Goal: Task Accomplishment & Management: Manage account settings

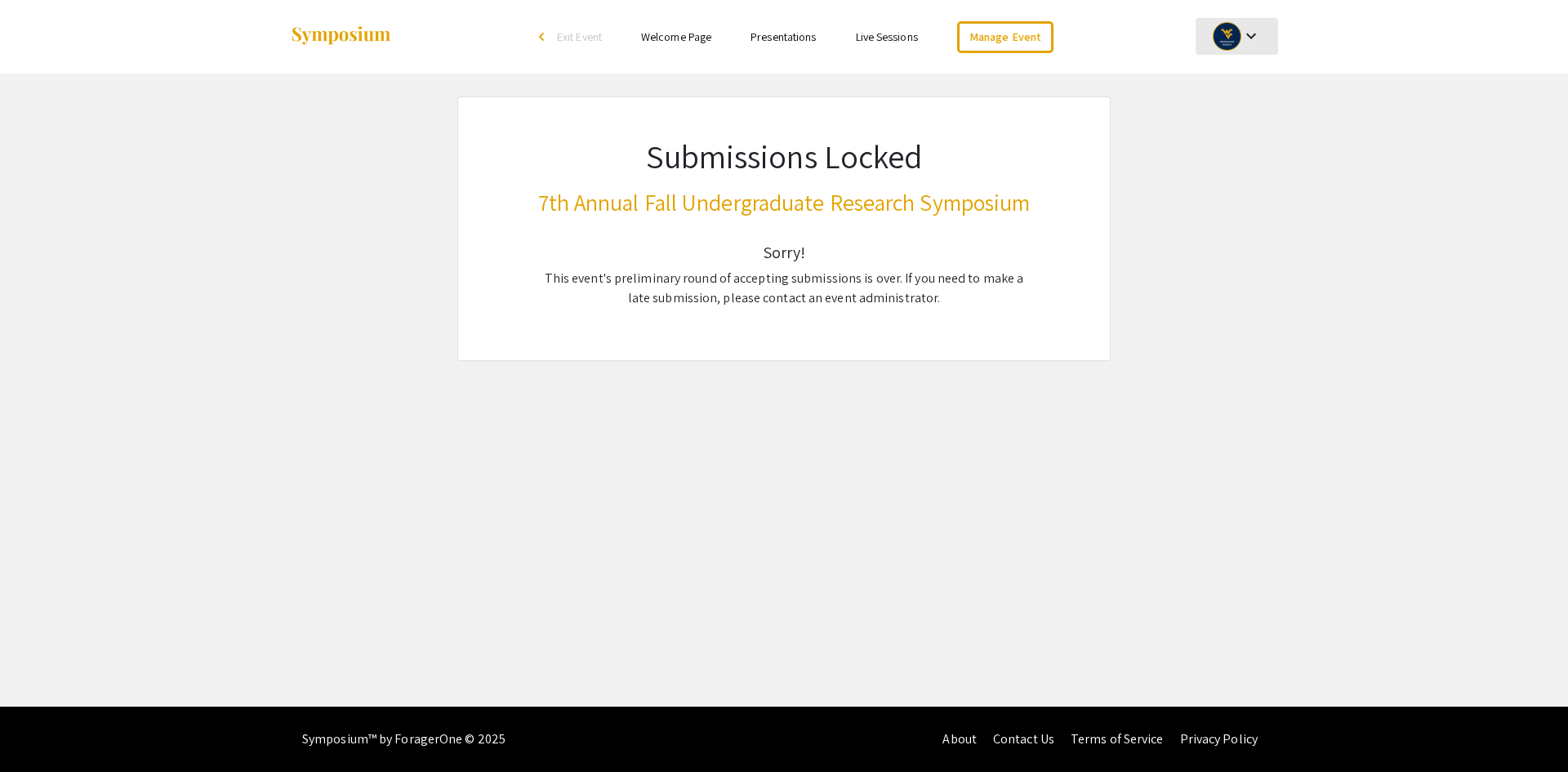
click at [1249, 35] on mat-icon "keyboard_arrow_down" at bounding box center [1251, 35] width 19 height 19
click at [1239, 81] on button "My Account" at bounding box center [1245, 80] width 100 height 39
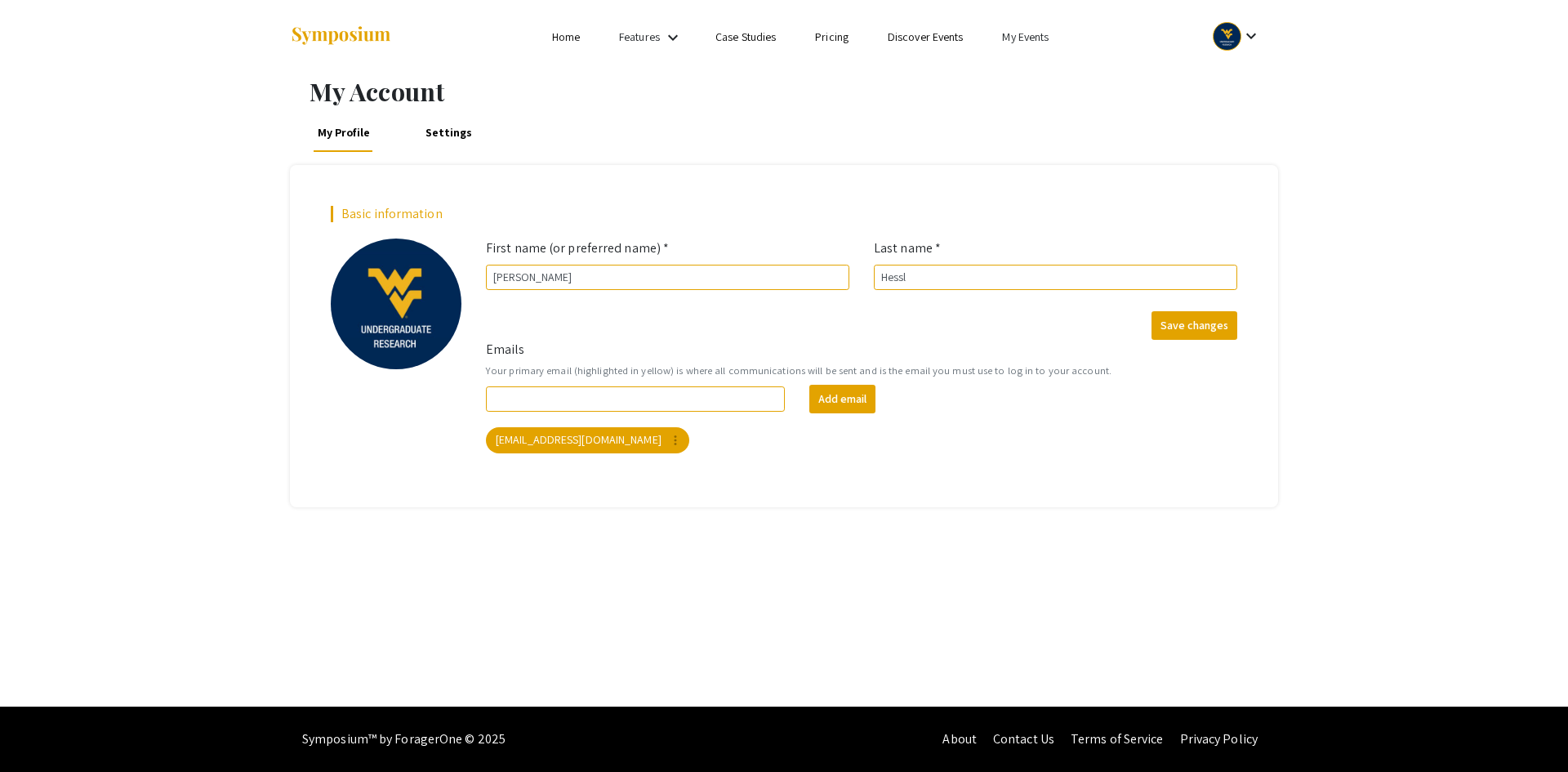
click at [1032, 39] on link "My Events" at bounding box center [1025, 36] width 47 height 14
click at [1052, 75] on button "Events I've organized" at bounding box center [1053, 73] width 140 height 39
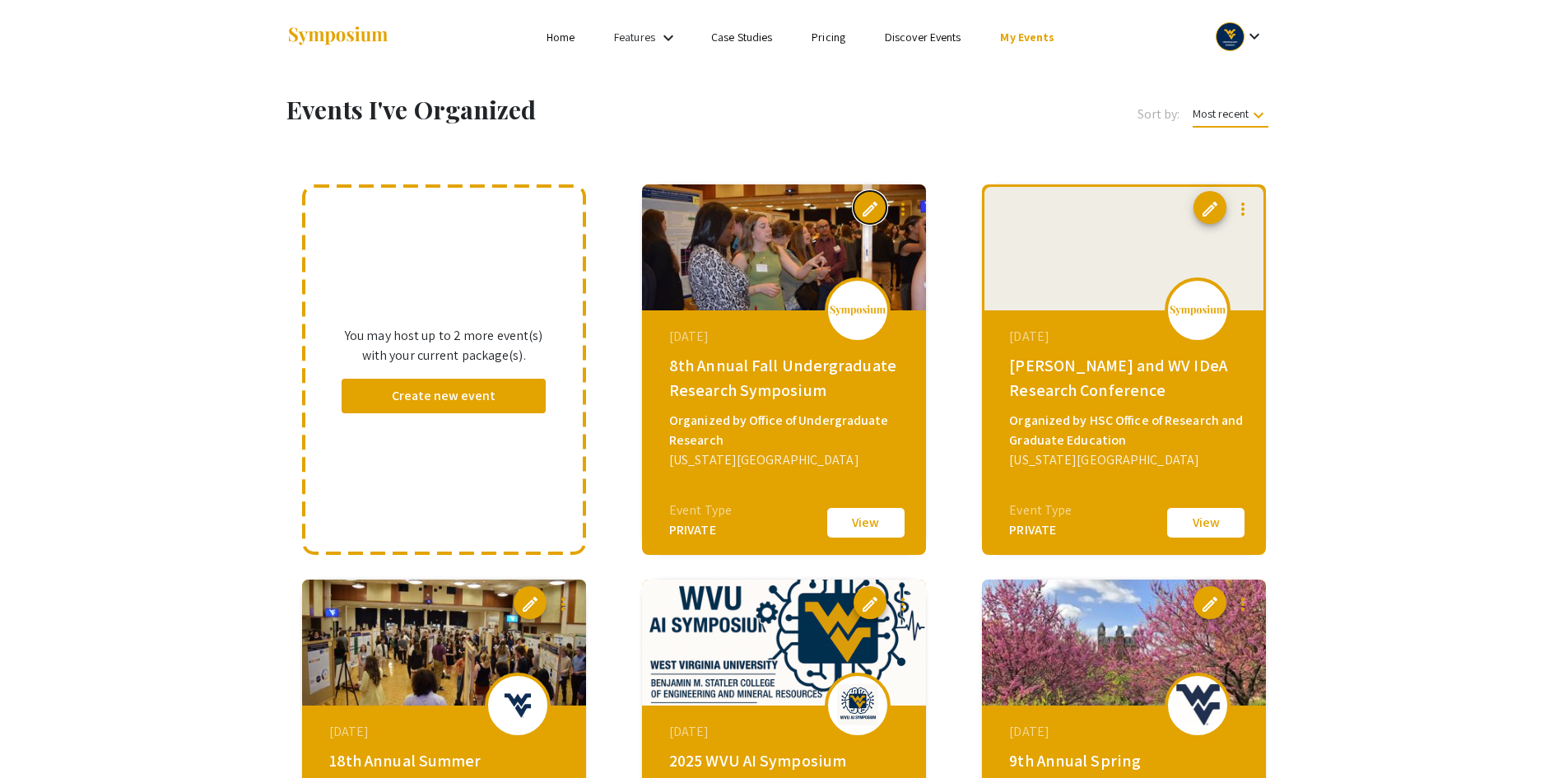
click at [875, 208] on span "edit" at bounding box center [870, 209] width 19 height 19
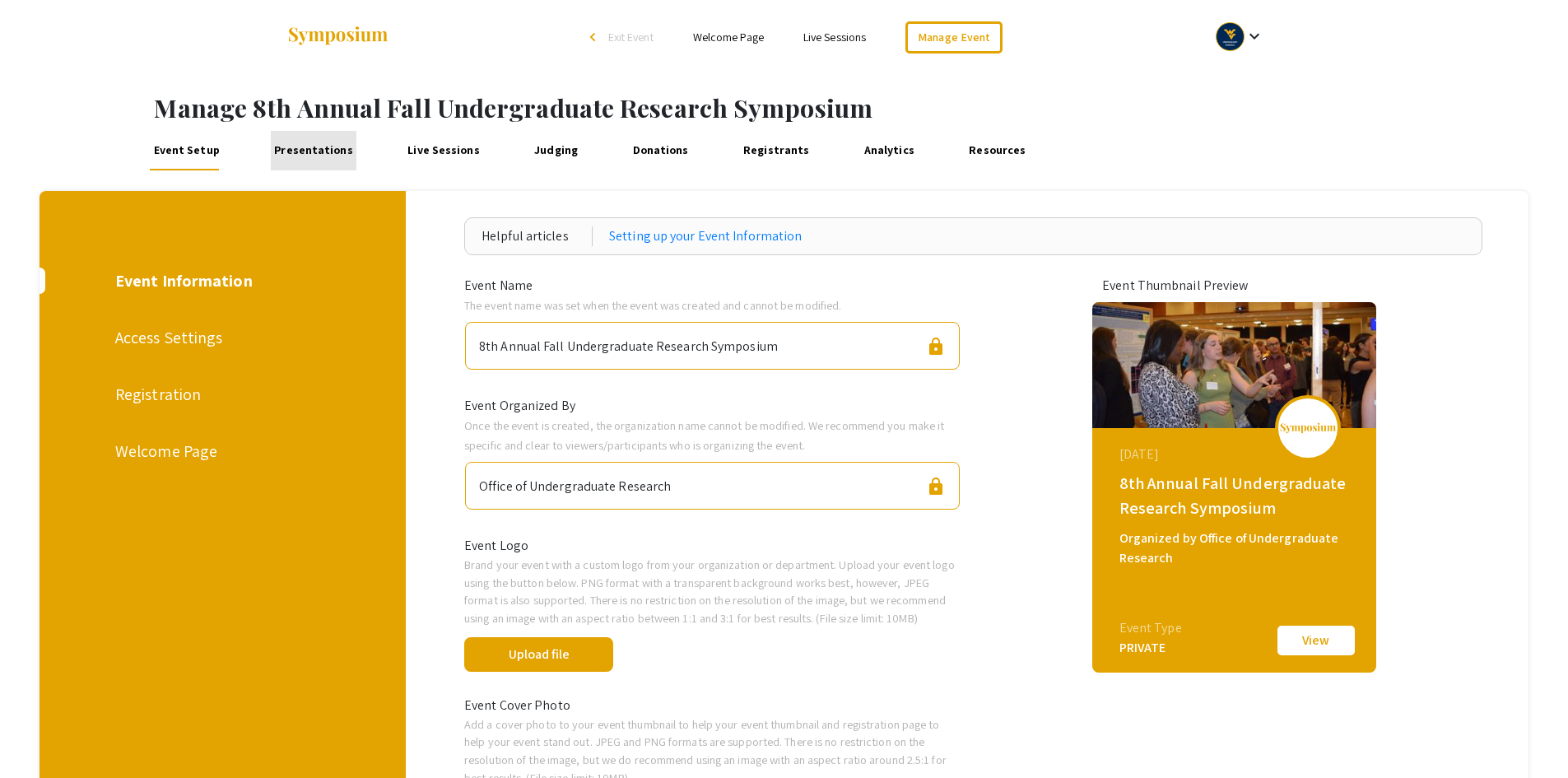
click at [322, 152] on link "Presentations" at bounding box center [314, 150] width 87 height 40
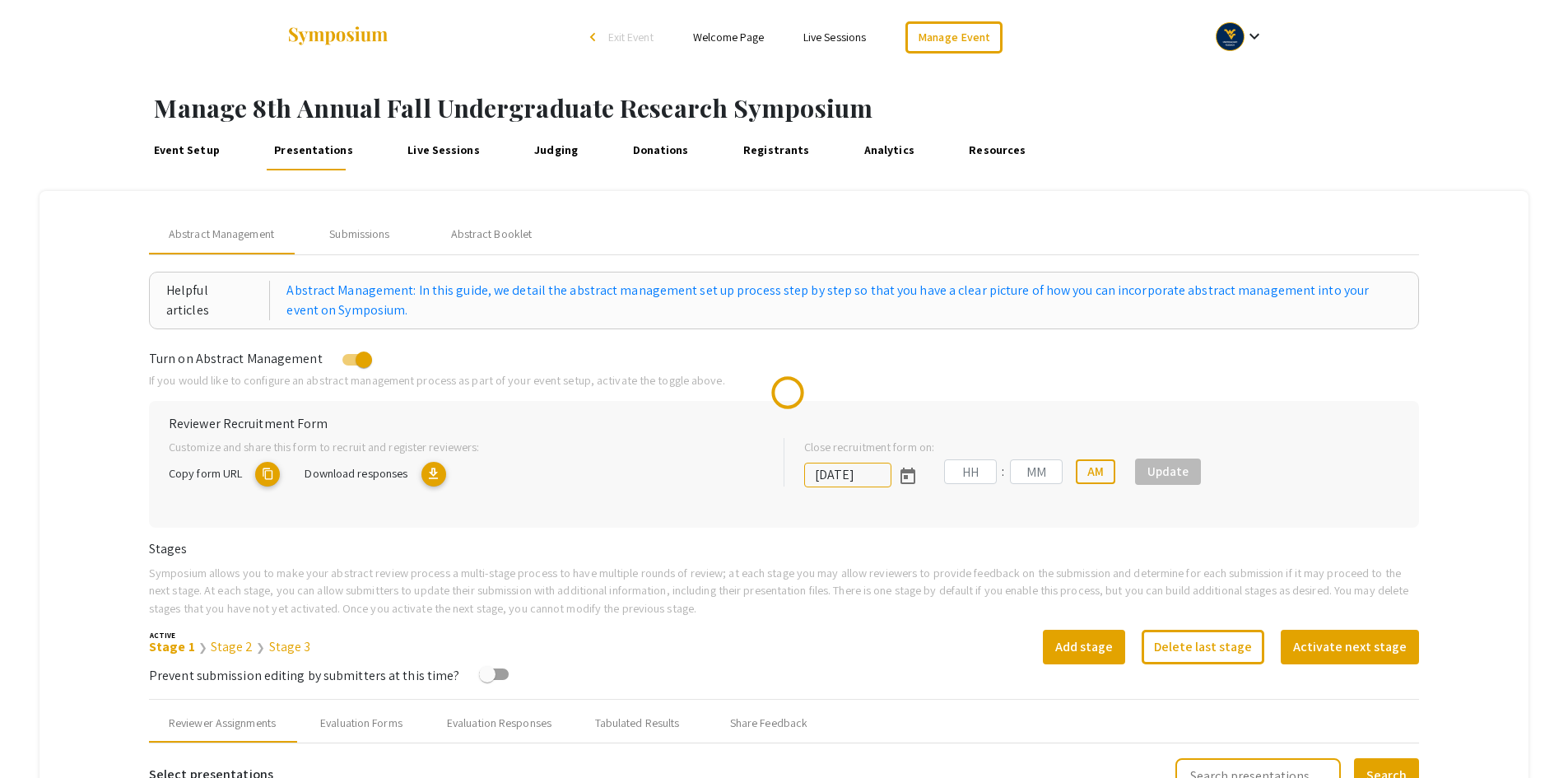
type input "10/6/2025"
type input "02"
type input "30"
click at [370, 236] on div "Submissions" at bounding box center [359, 234] width 60 height 17
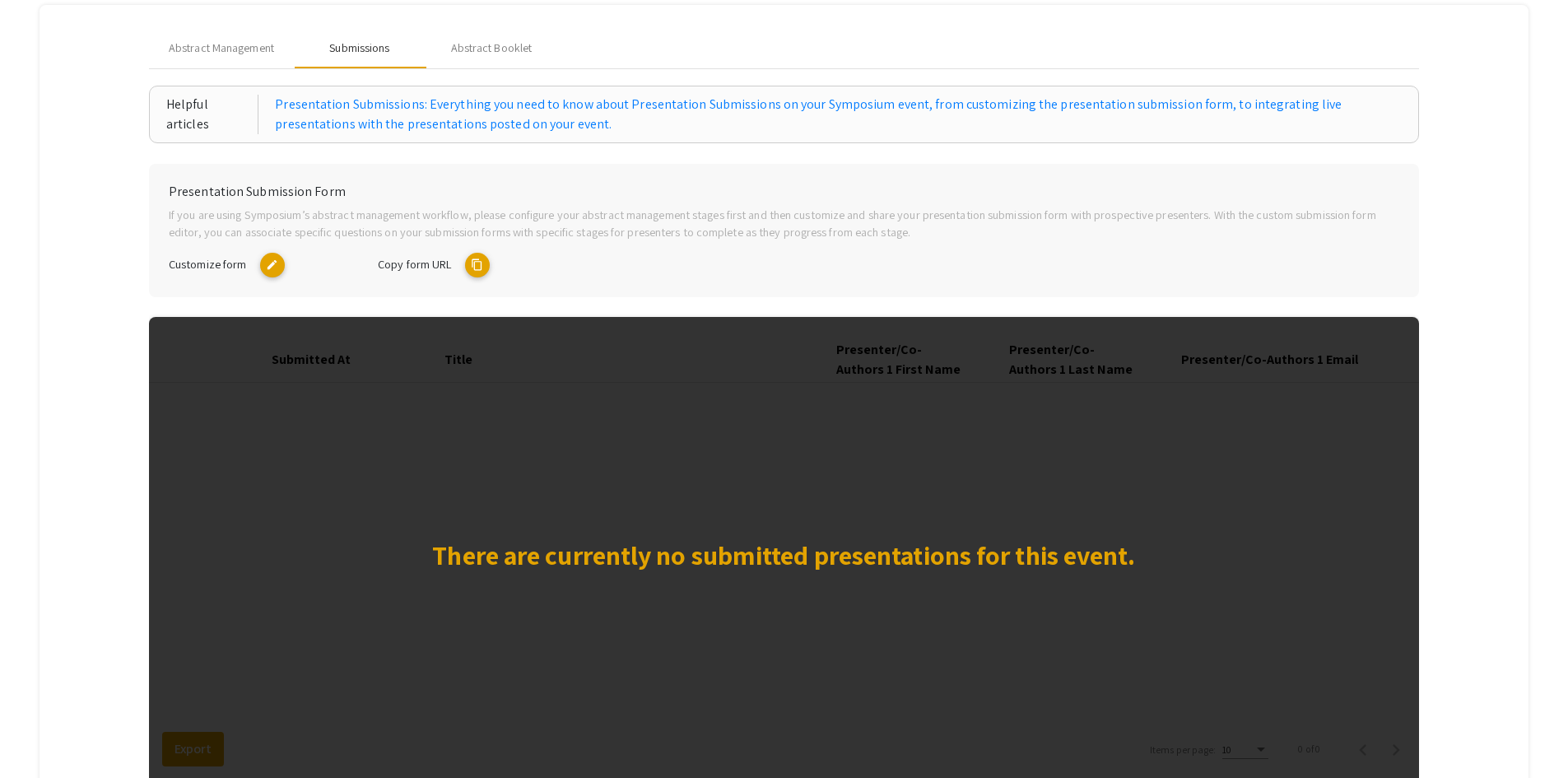
scroll to position [163, 0]
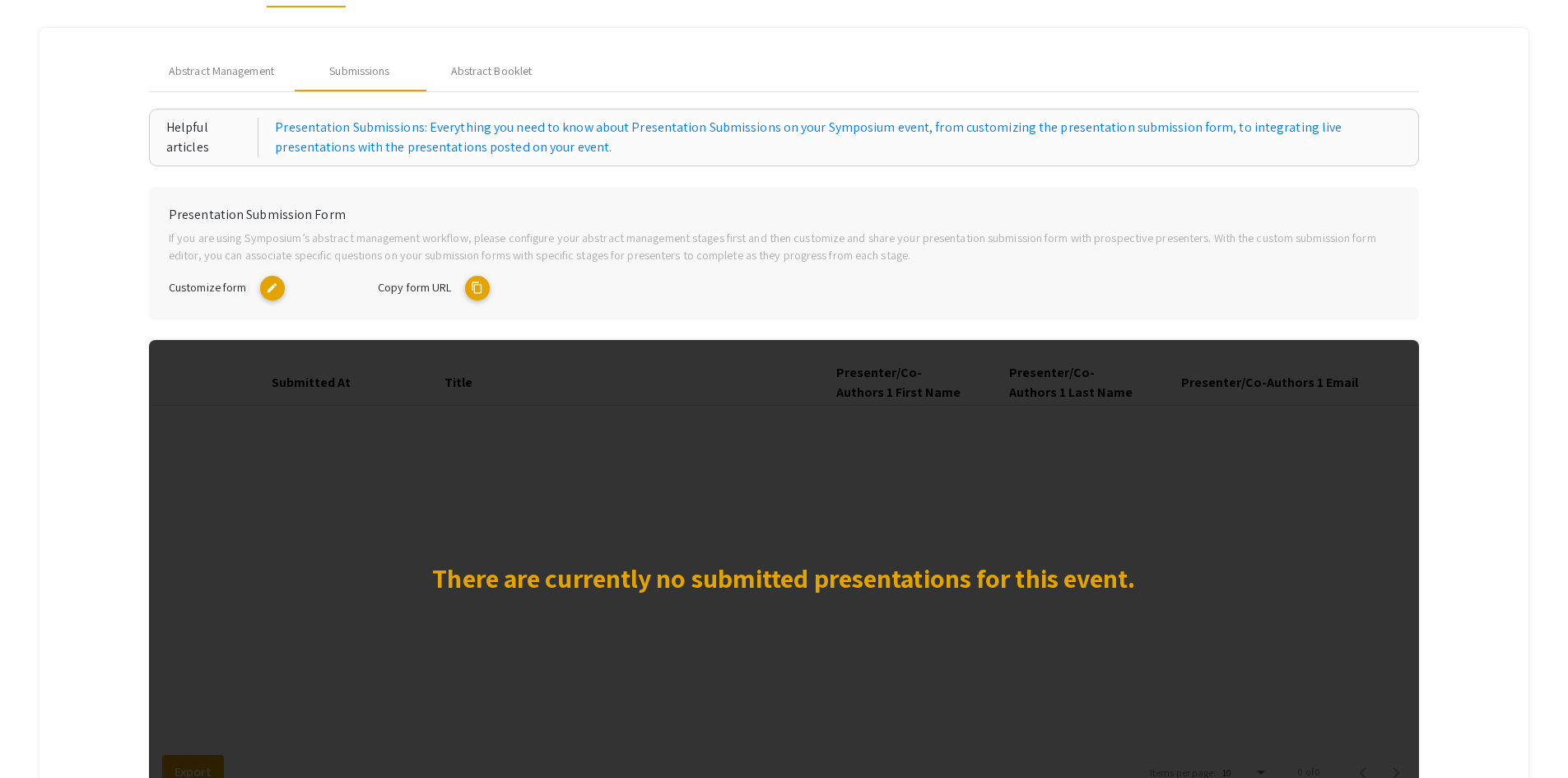
click at [486, 285] on mat-icon "content_copy" at bounding box center [478, 288] width 25 height 25
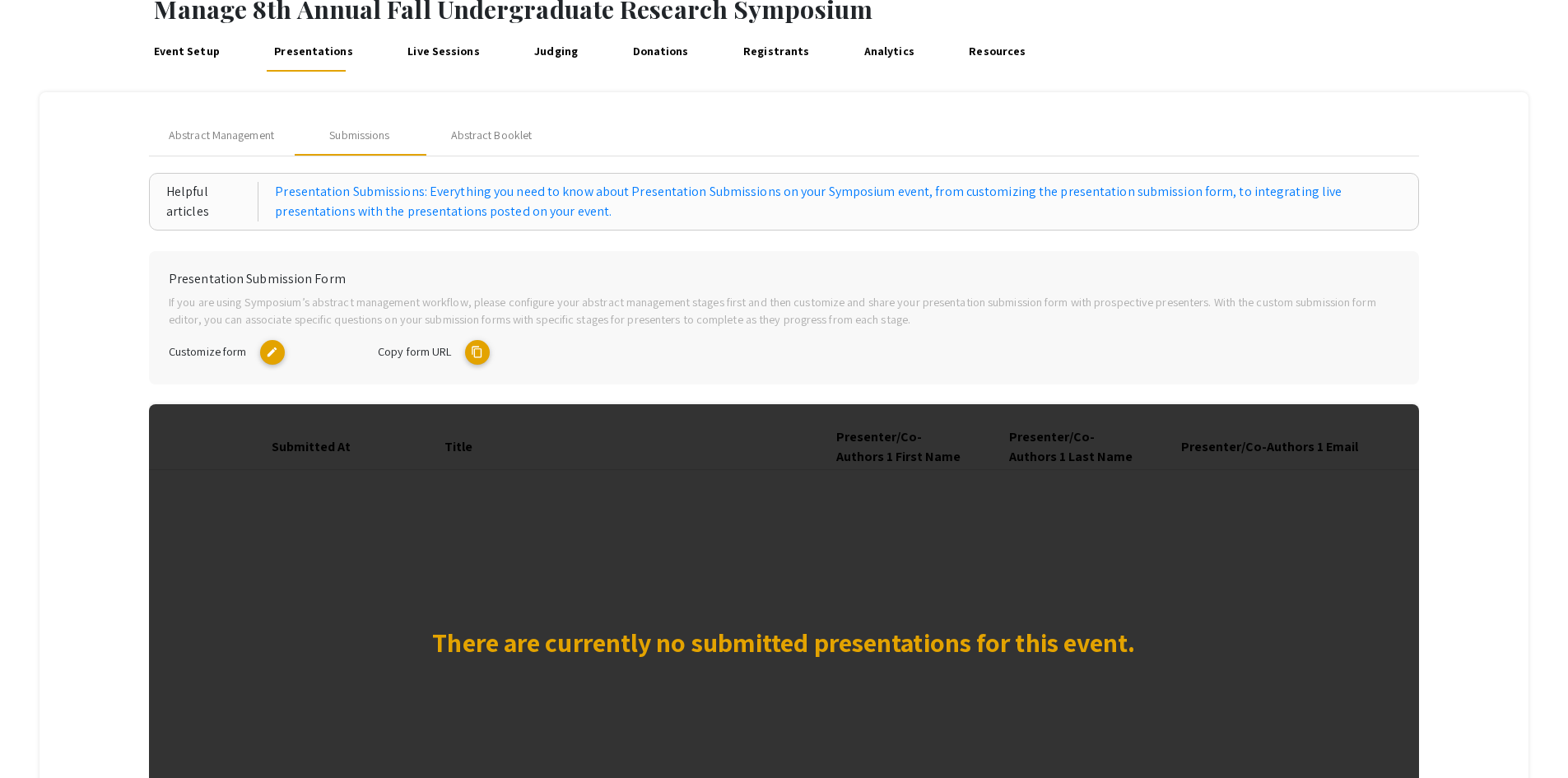
scroll to position [0, 0]
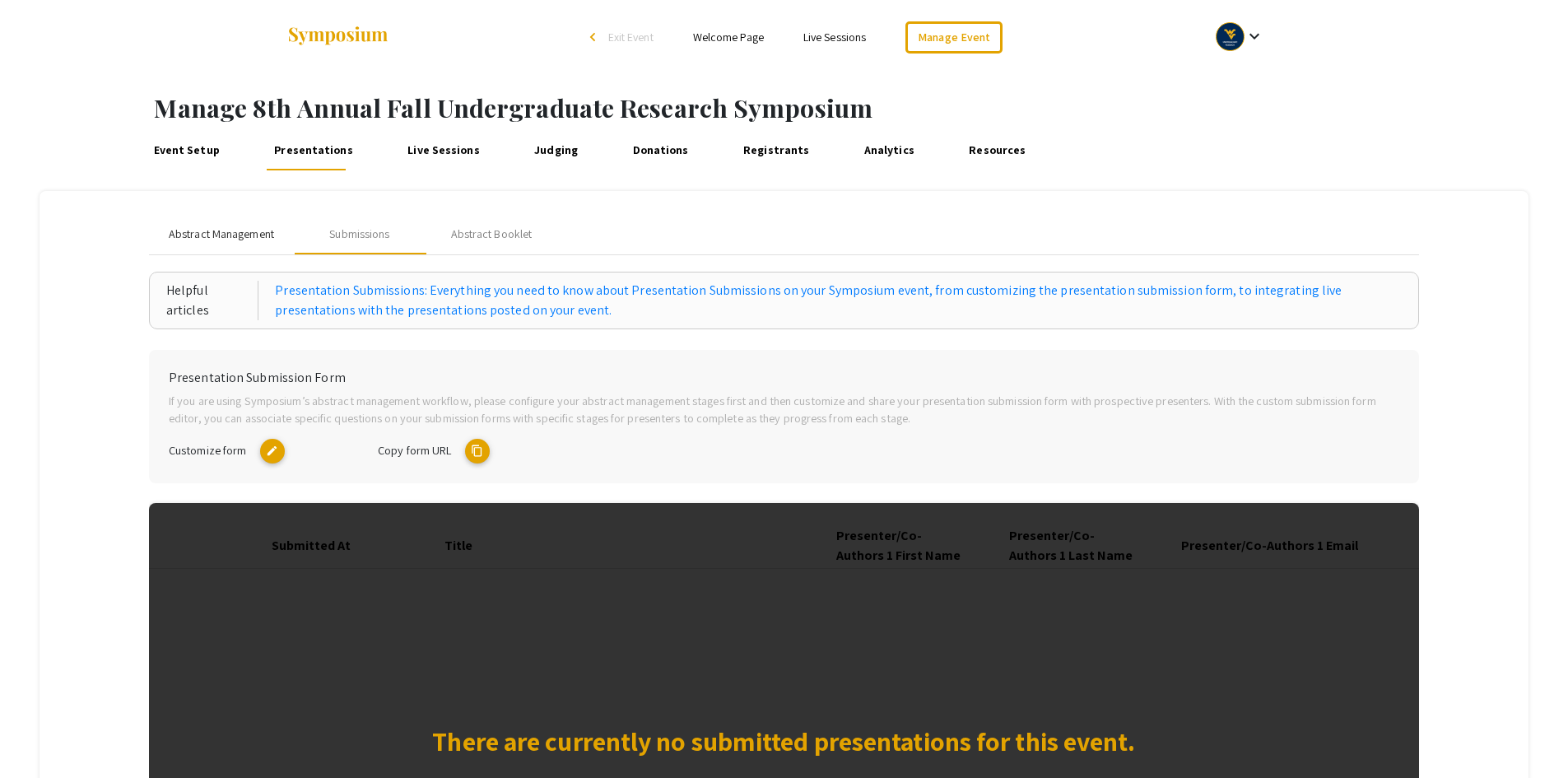
click at [247, 240] on span "Abstract Management" at bounding box center [221, 234] width 105 height 17
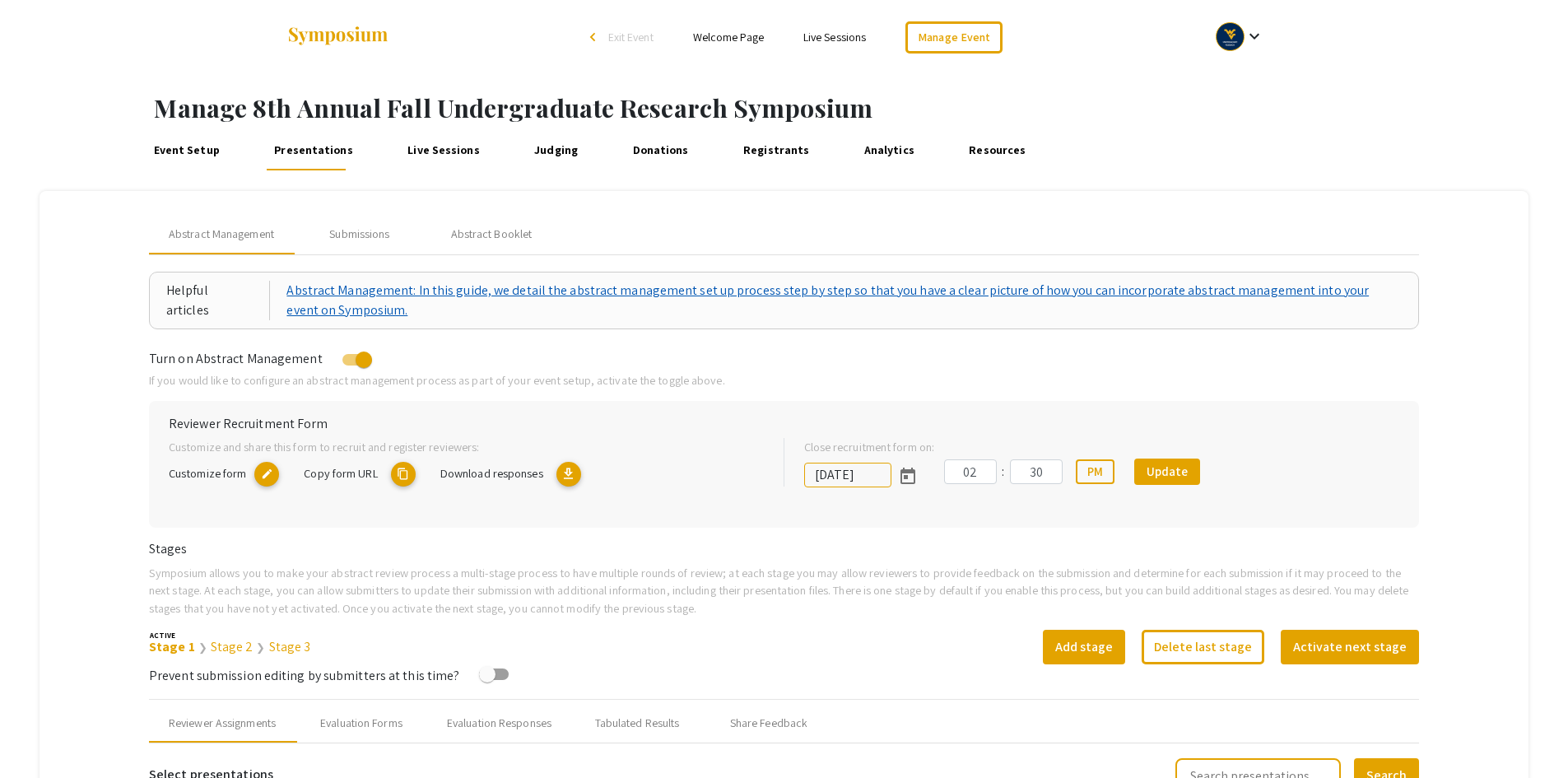
click at [364, 295] on link "Abstract Management: In this guide, we detail the abstract management set up pr…" at bounding box center [843, 300] width 1115 height 40
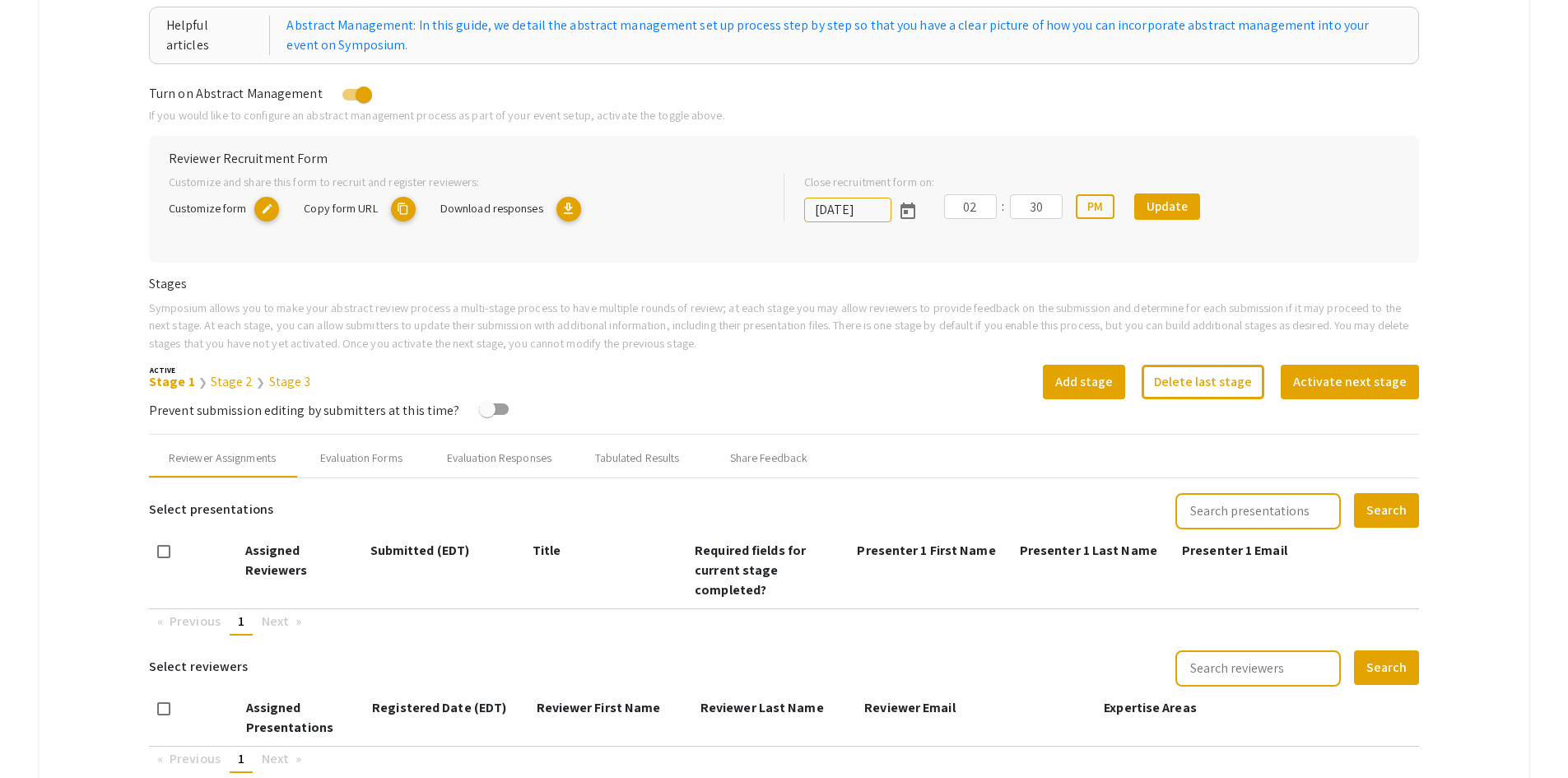
scroll to position [165, 0]
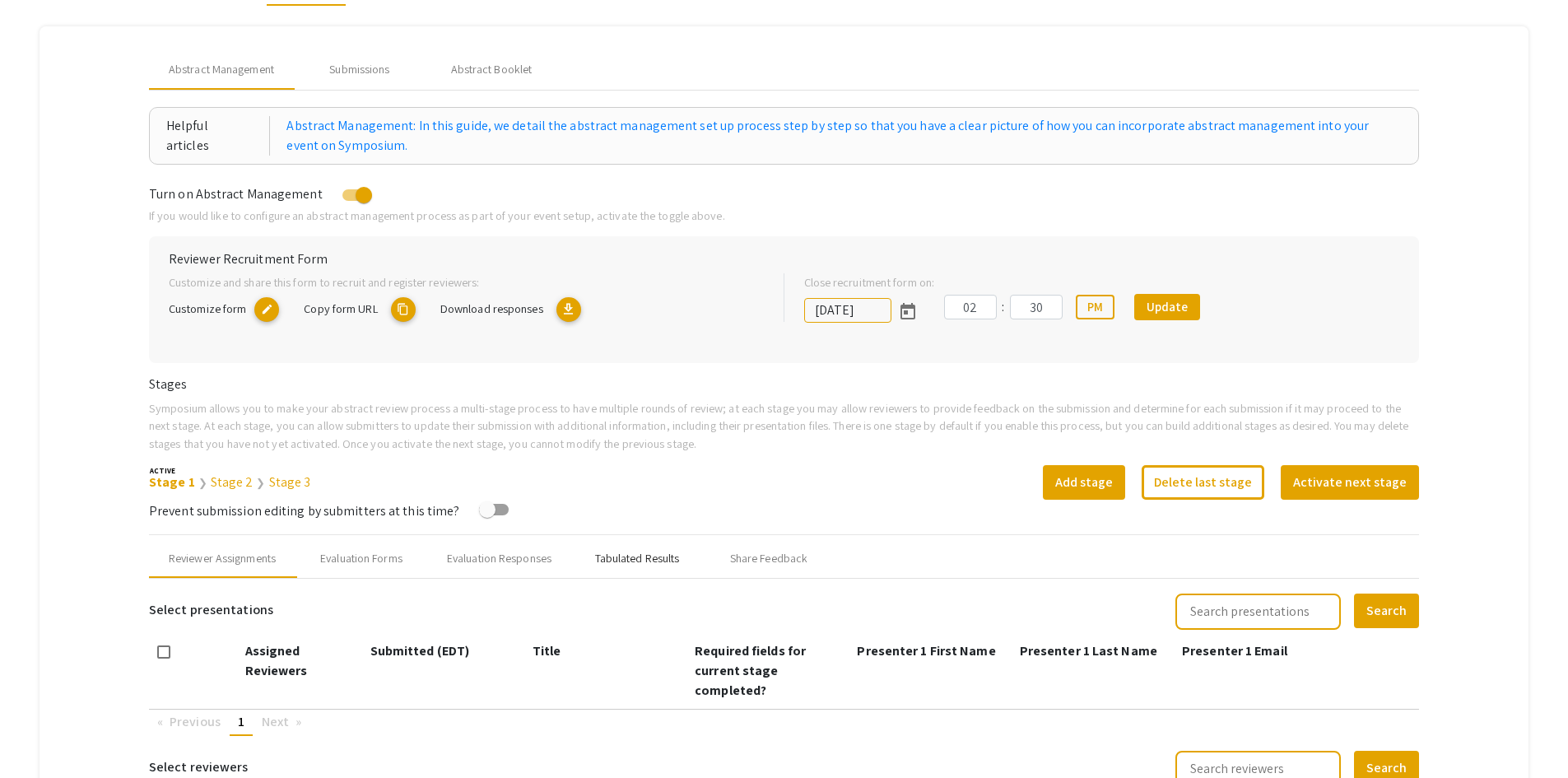
click at [646, 562] on div "Tabulated Results" at bounding box center [638, 559] width 85 height 17
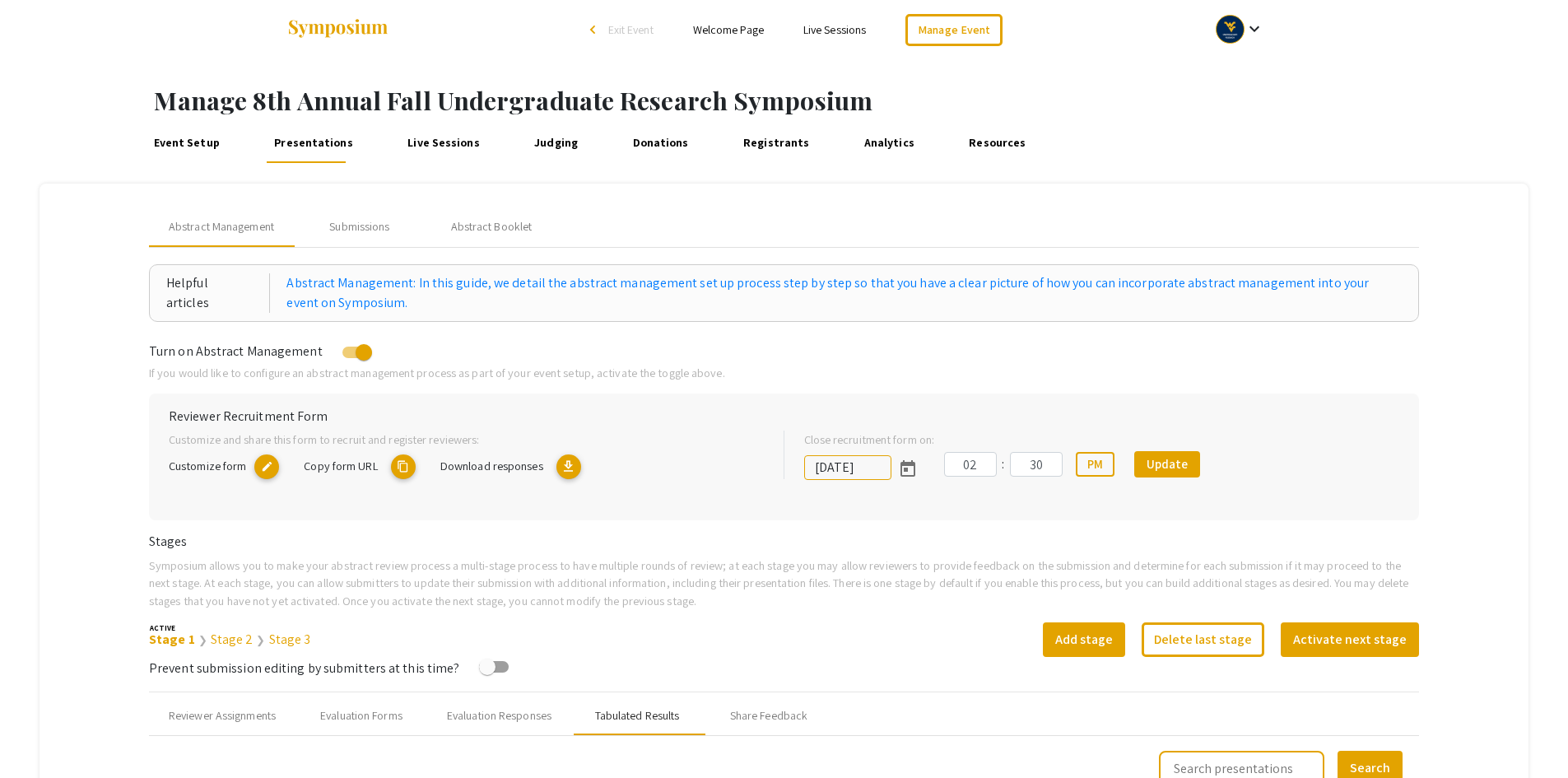
scroll to position [0, 0]
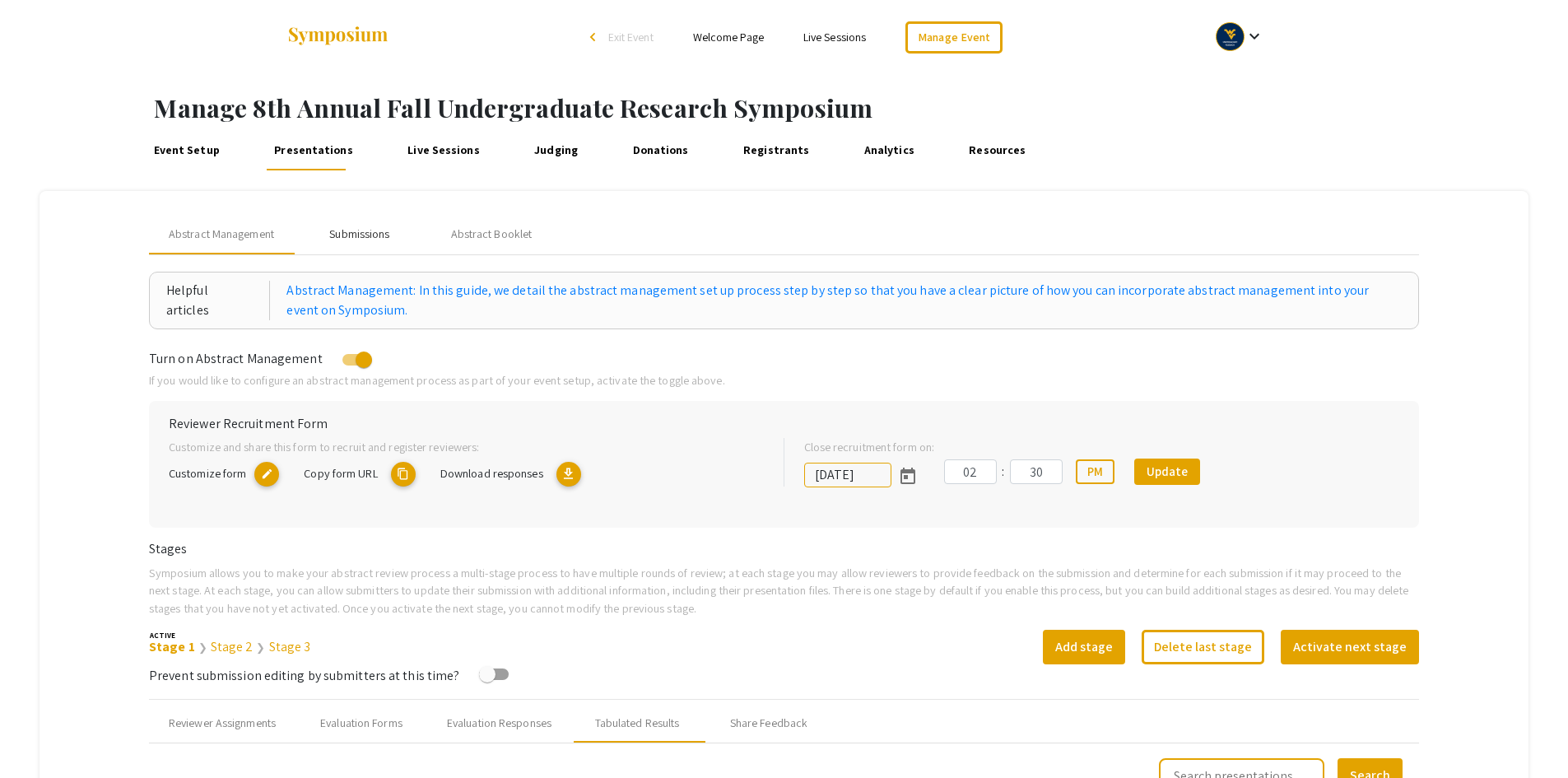
click at [364, 236] on div "Submissions" at bounding box center [359, 234] width 60 height 17
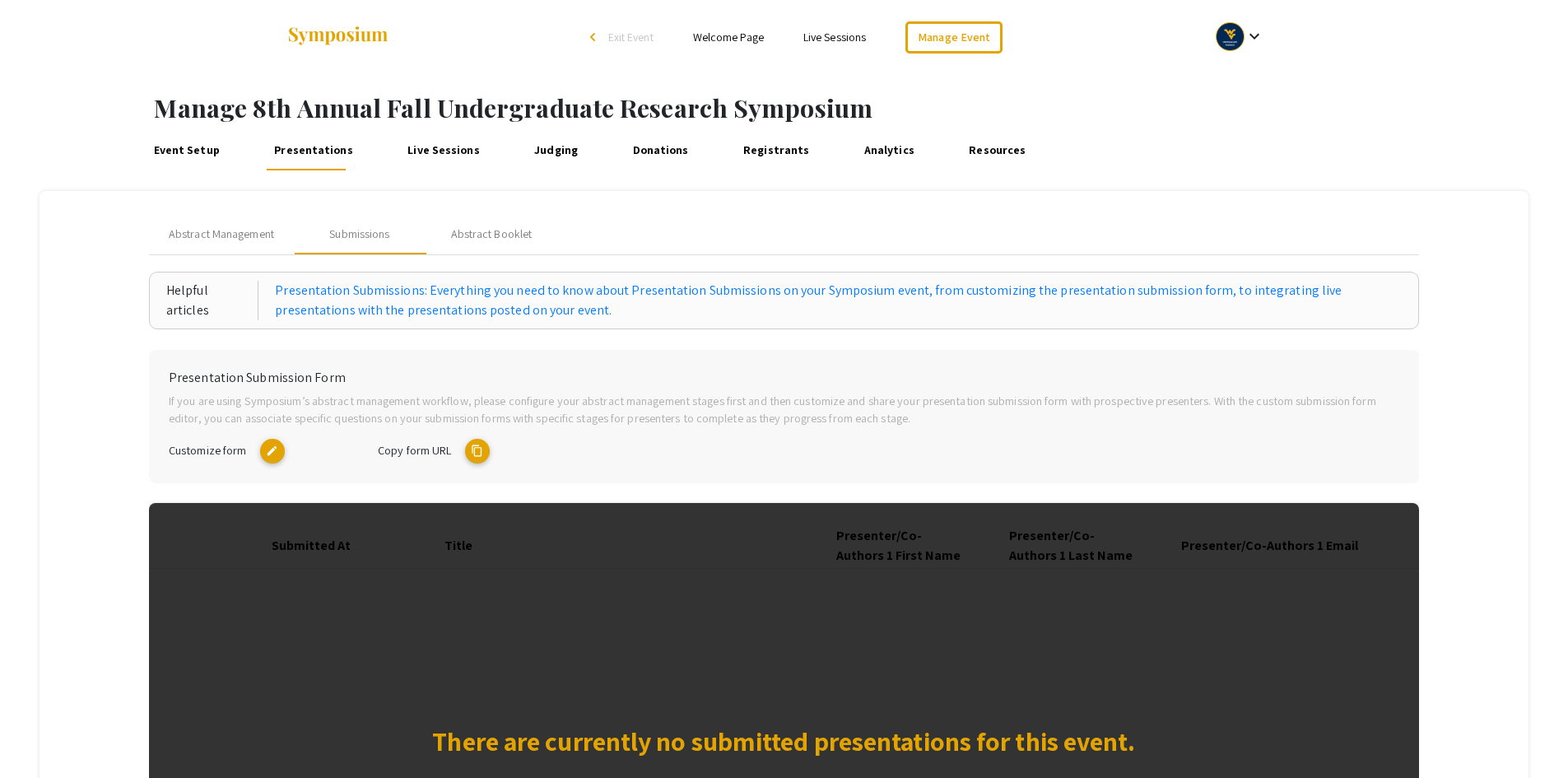
click at [546, 152] on link "Judging" at bounding box center [556, 150] width 51 height 40
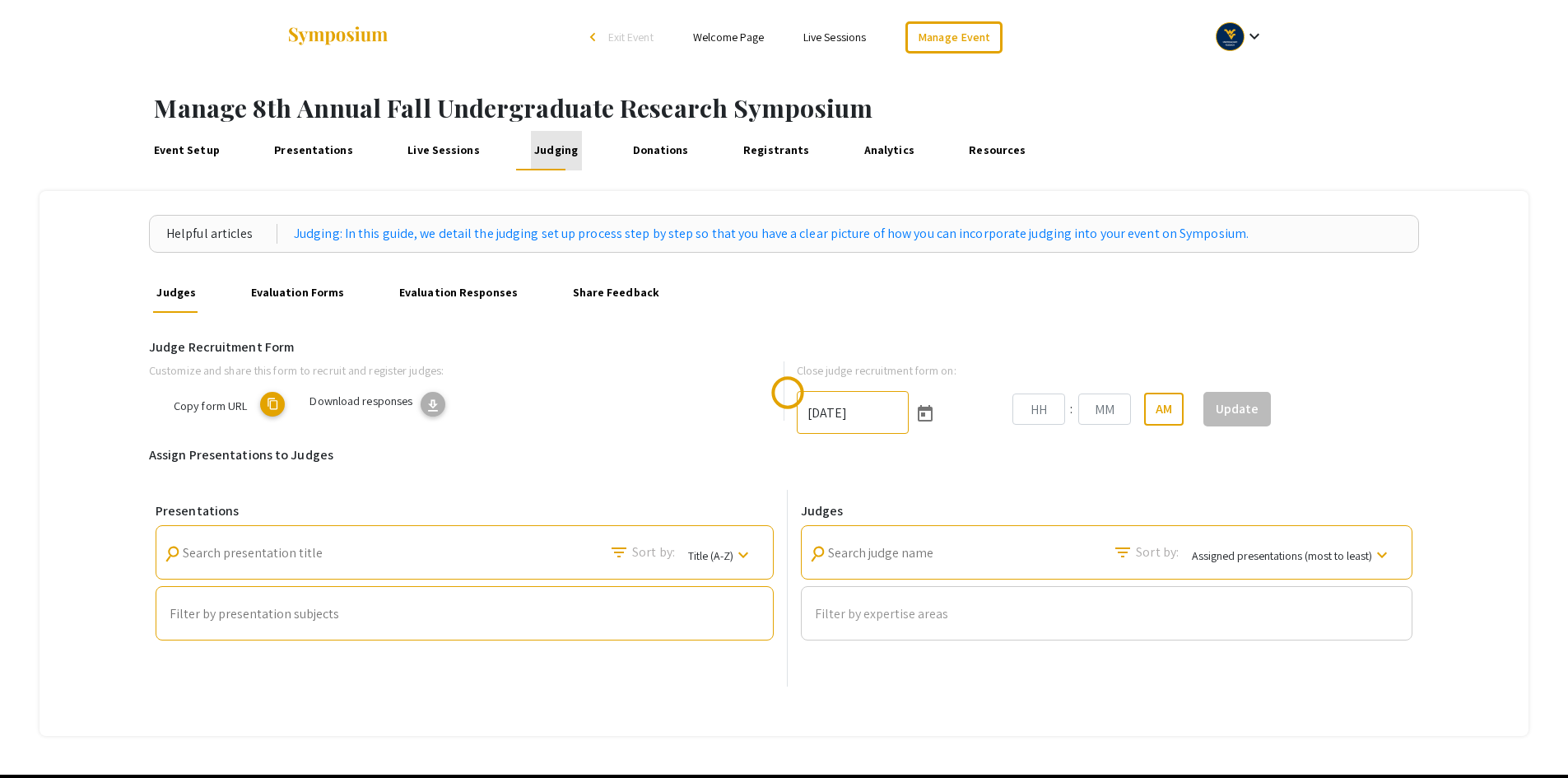
type input "11/3/2025"
type input "02"
type input "30"
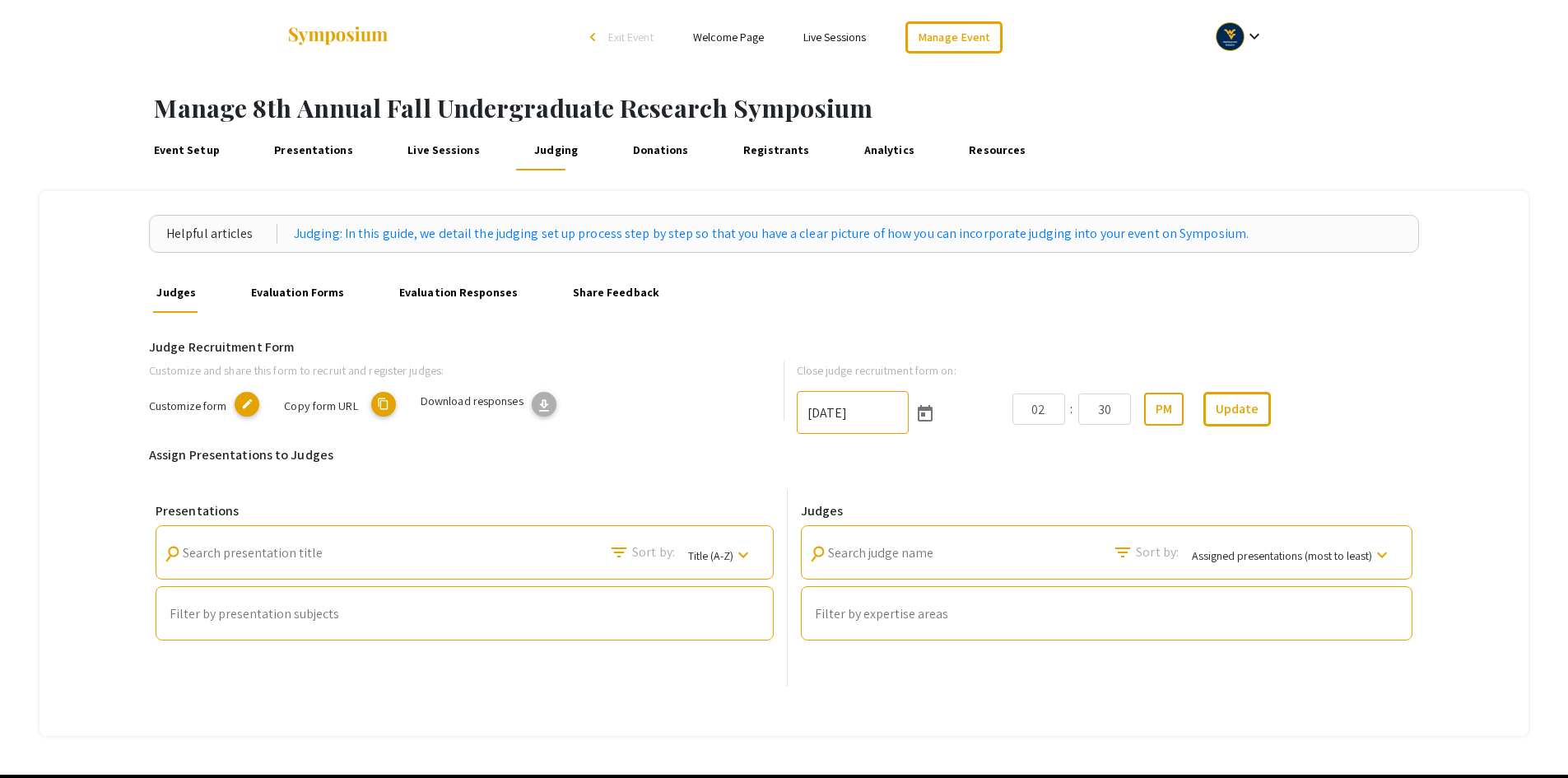
click at [382, 404] on mat-icon "content_copy" at bounding box center [384, 405] width 25 height 25
type textarea "symposium.foragerone.com/8th-annual-fall-undergraduate-research-symposium/recru…"
click at [321, 148] on link "Presentations" at bounding box center [314, 150] width 87 height 40
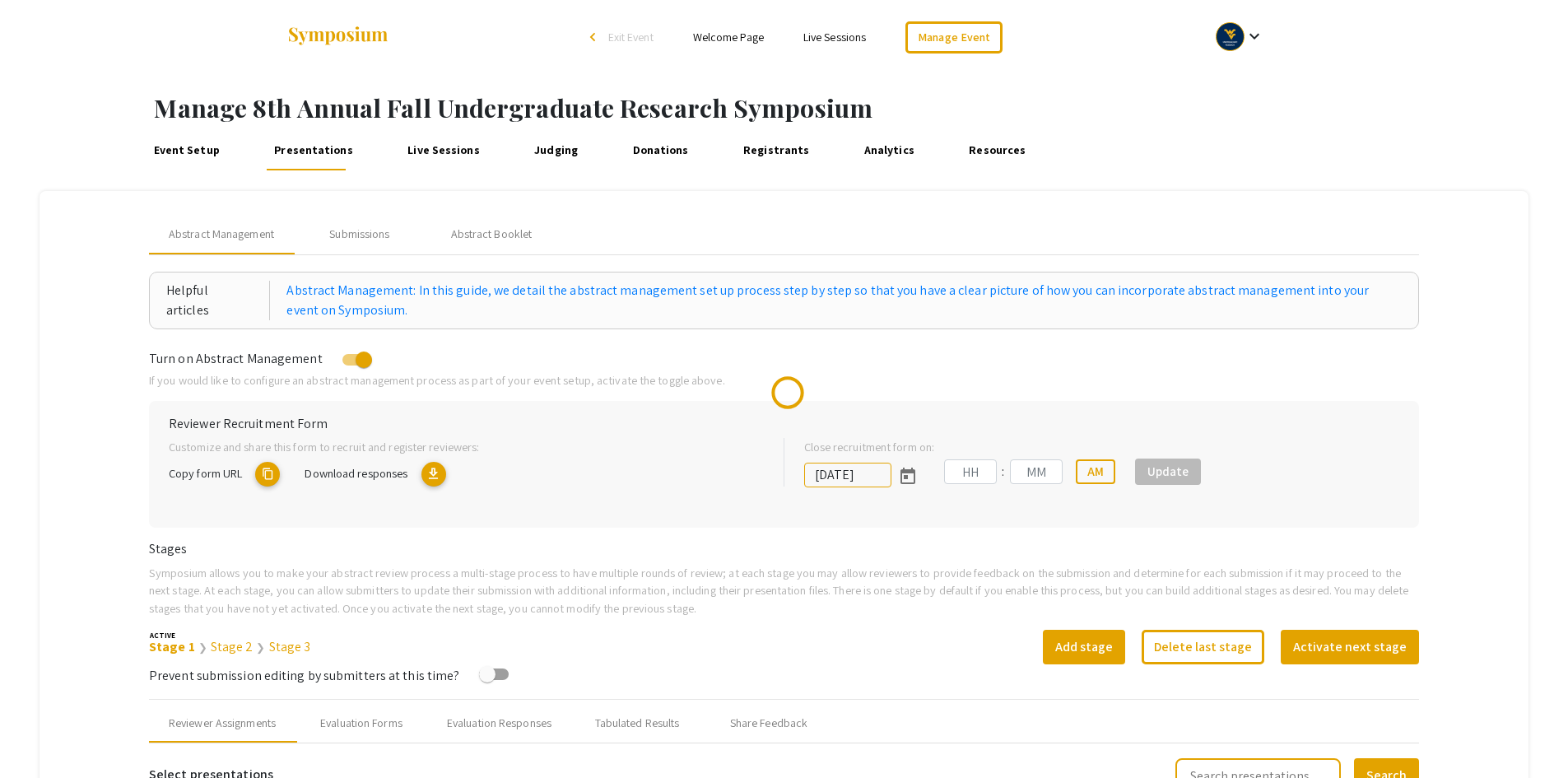
type input "10/6/2025"
type input "02"
type input "30"
click at [359, 240] on div "Submissions" at bounding box center [359, 234] width 60 height 17
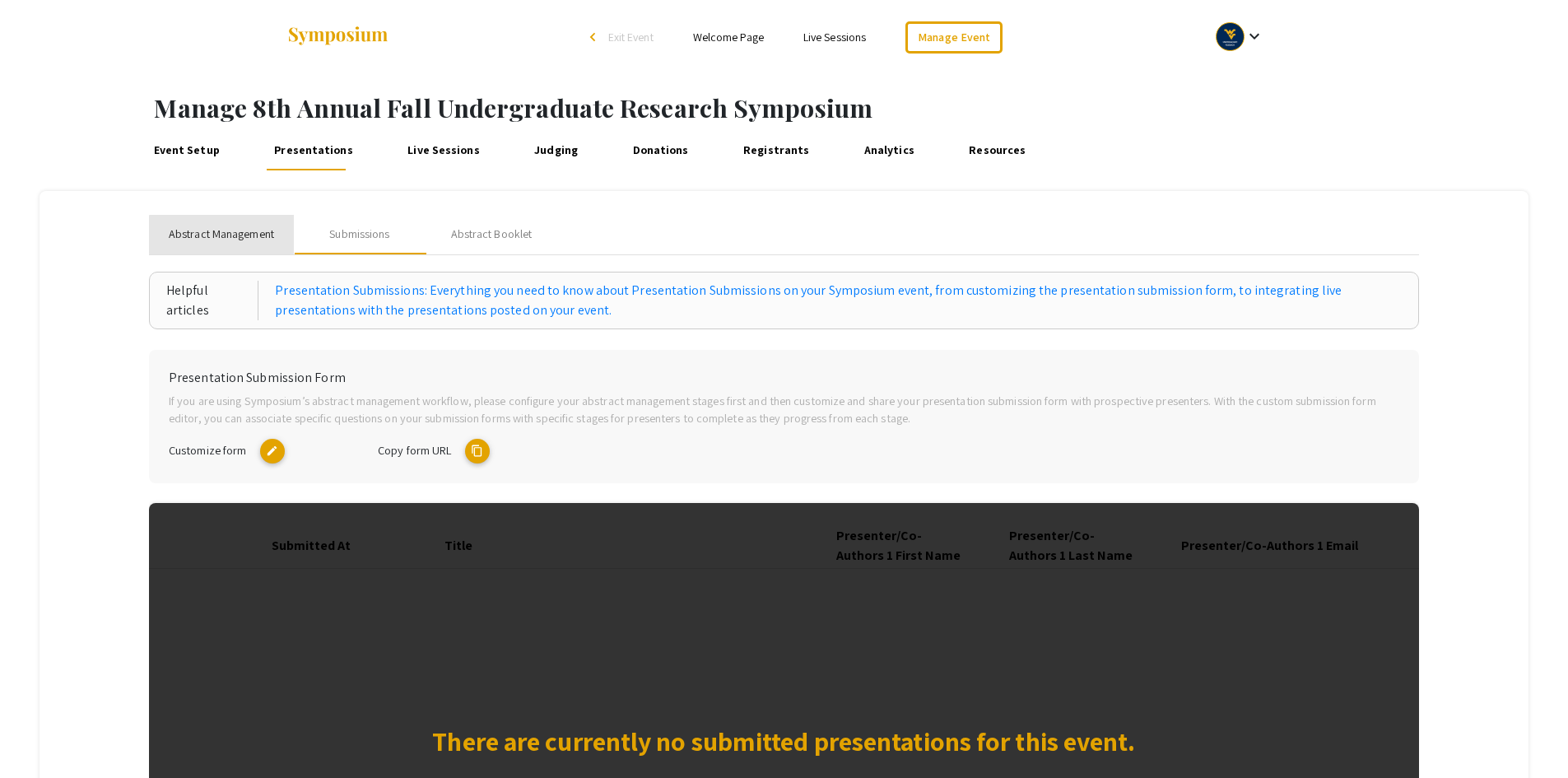
click at [255, 234] on span "Abstract Management" at bounding box center [221, 234] width 105 height 17
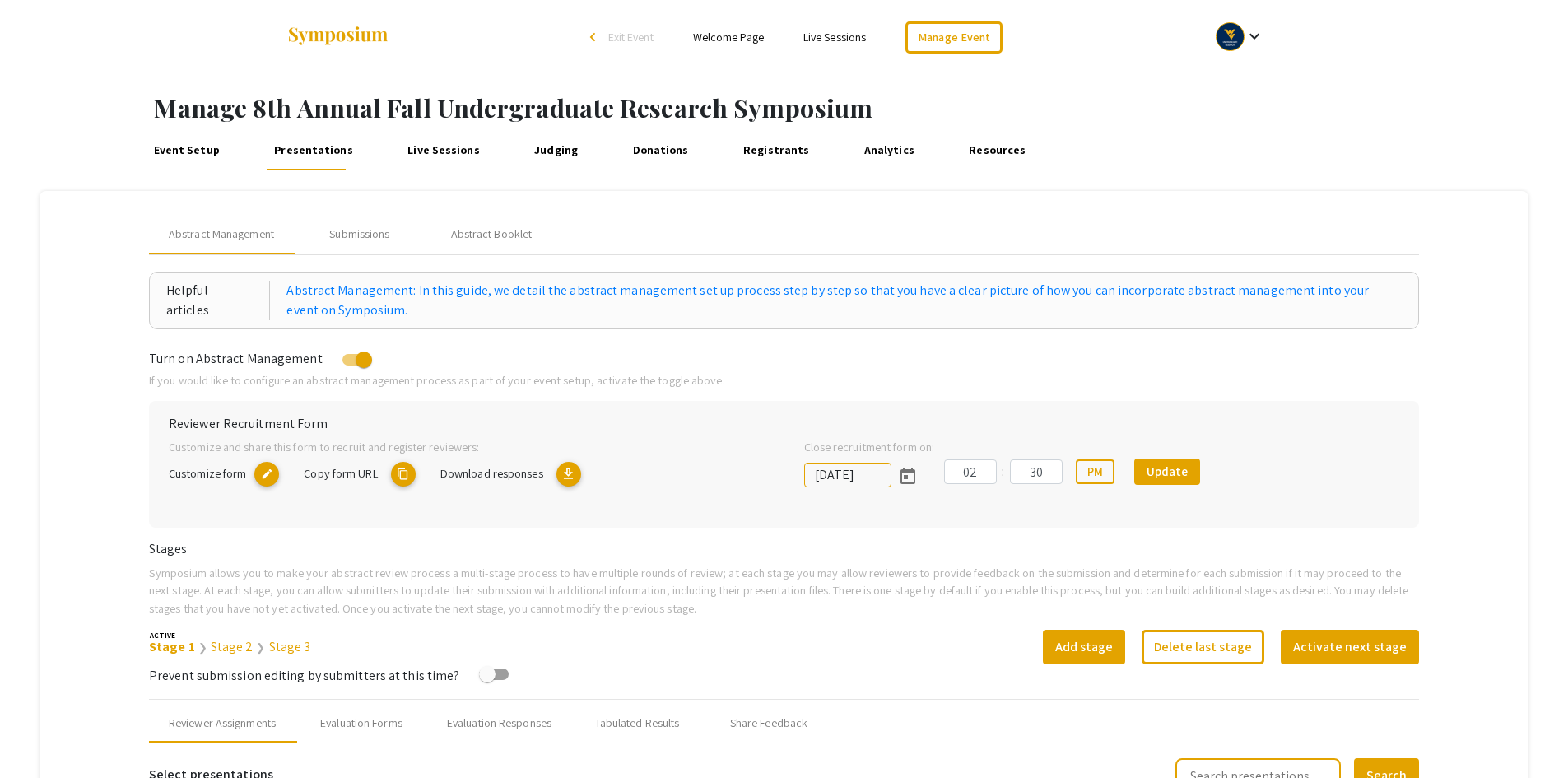
click at [450, 151] on link "Live Sessions" at bounding box center [443, 150] width 80 height 40
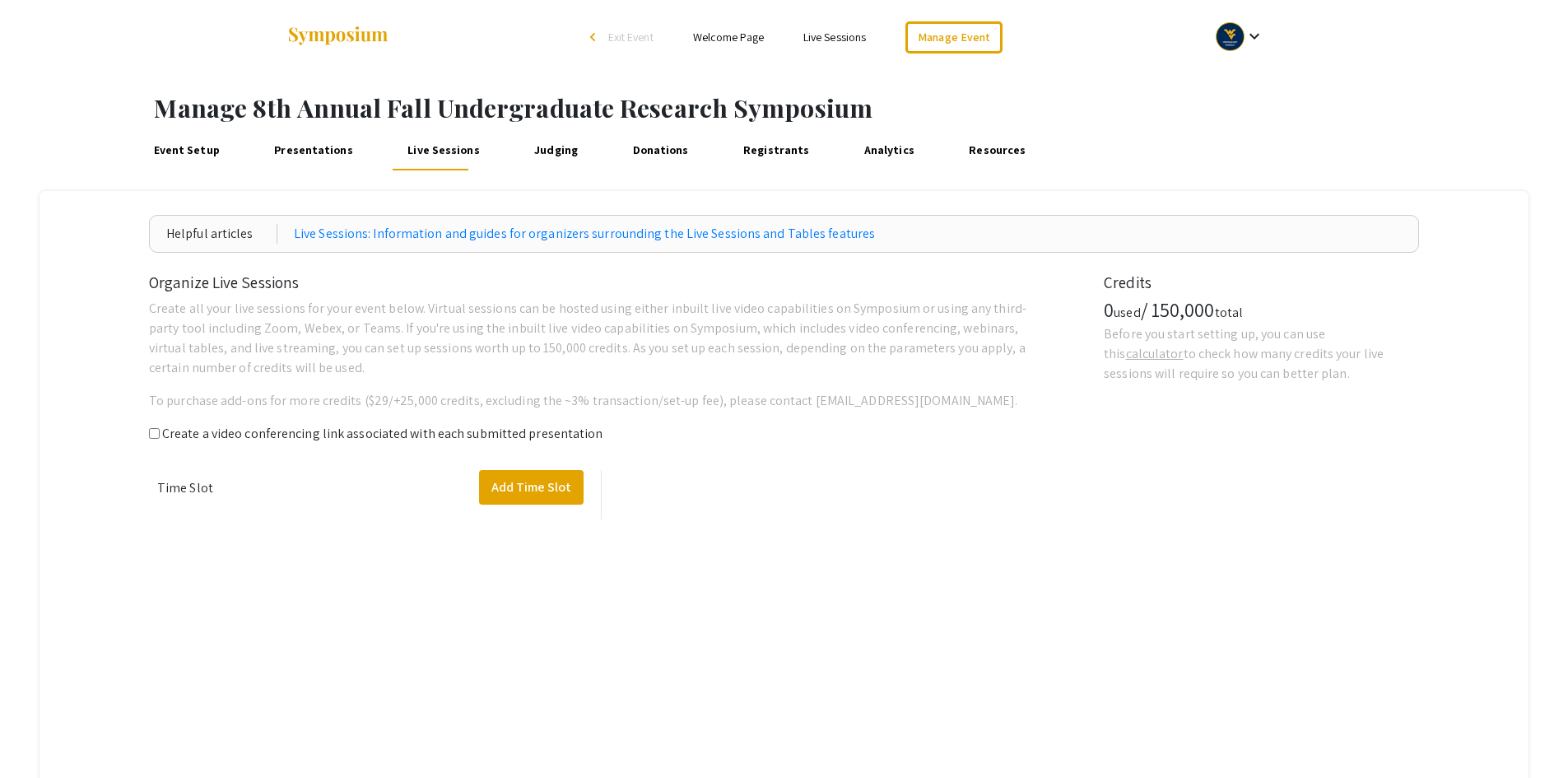
click at [329, 152] on link "Presentations" at bounding box center [314, 150] width 87 height 40
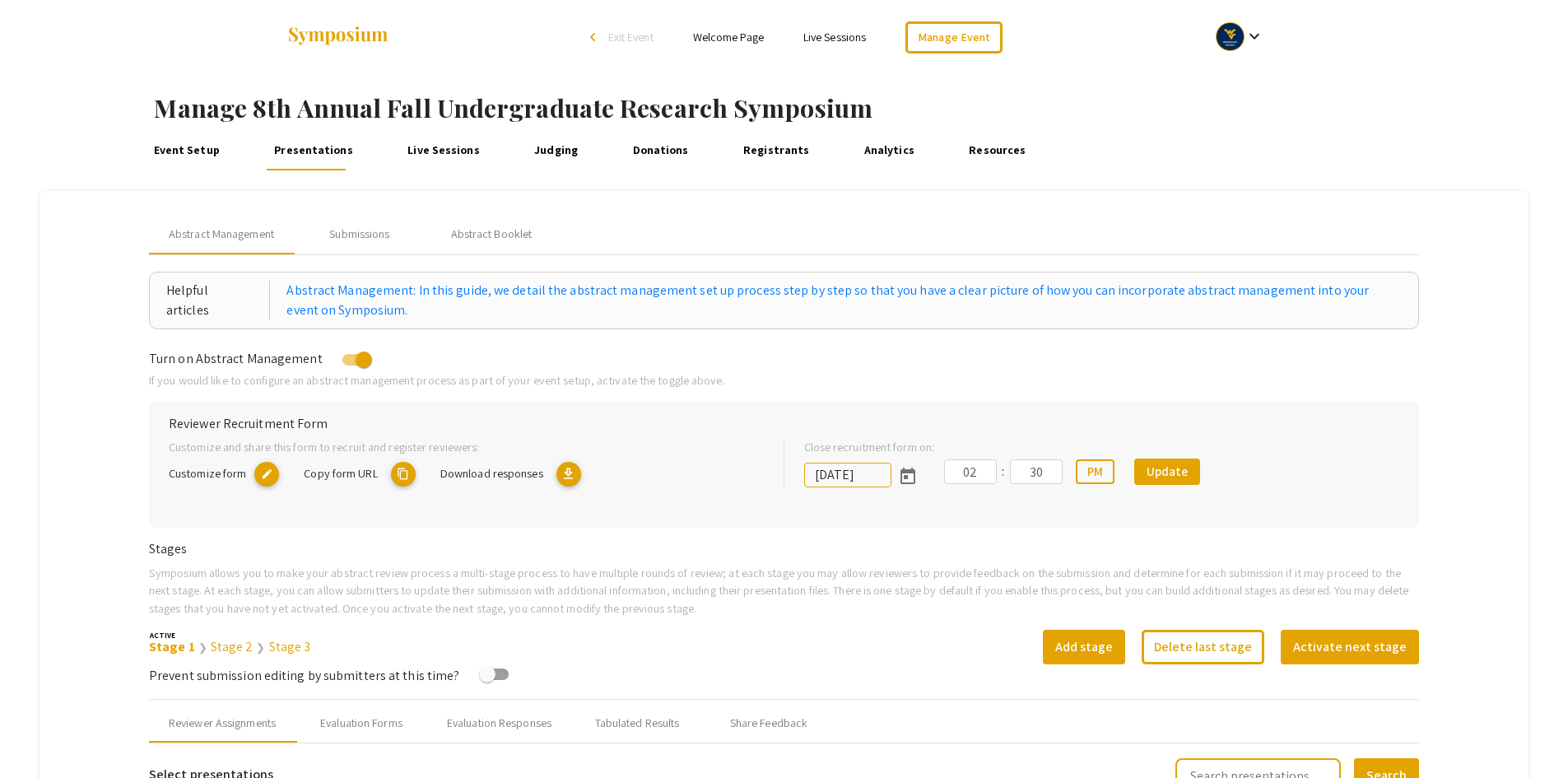
click at [549, 155] on link "Judging" at bounding box center [556, 150] width 51 height 40
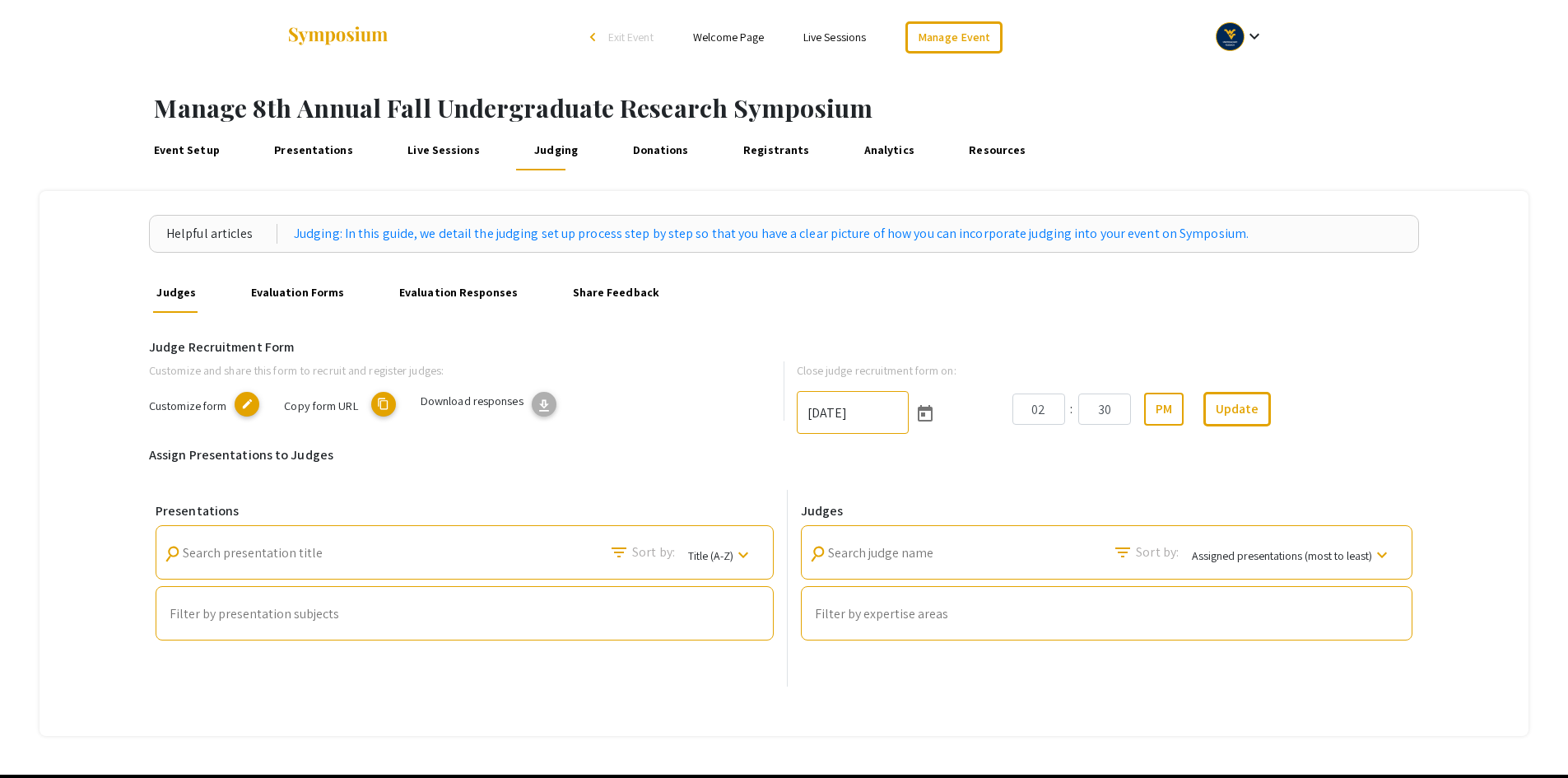
click at [289, 292] on link "Evaluation Forms" at bounding box center [297, 293] width 101 height 40
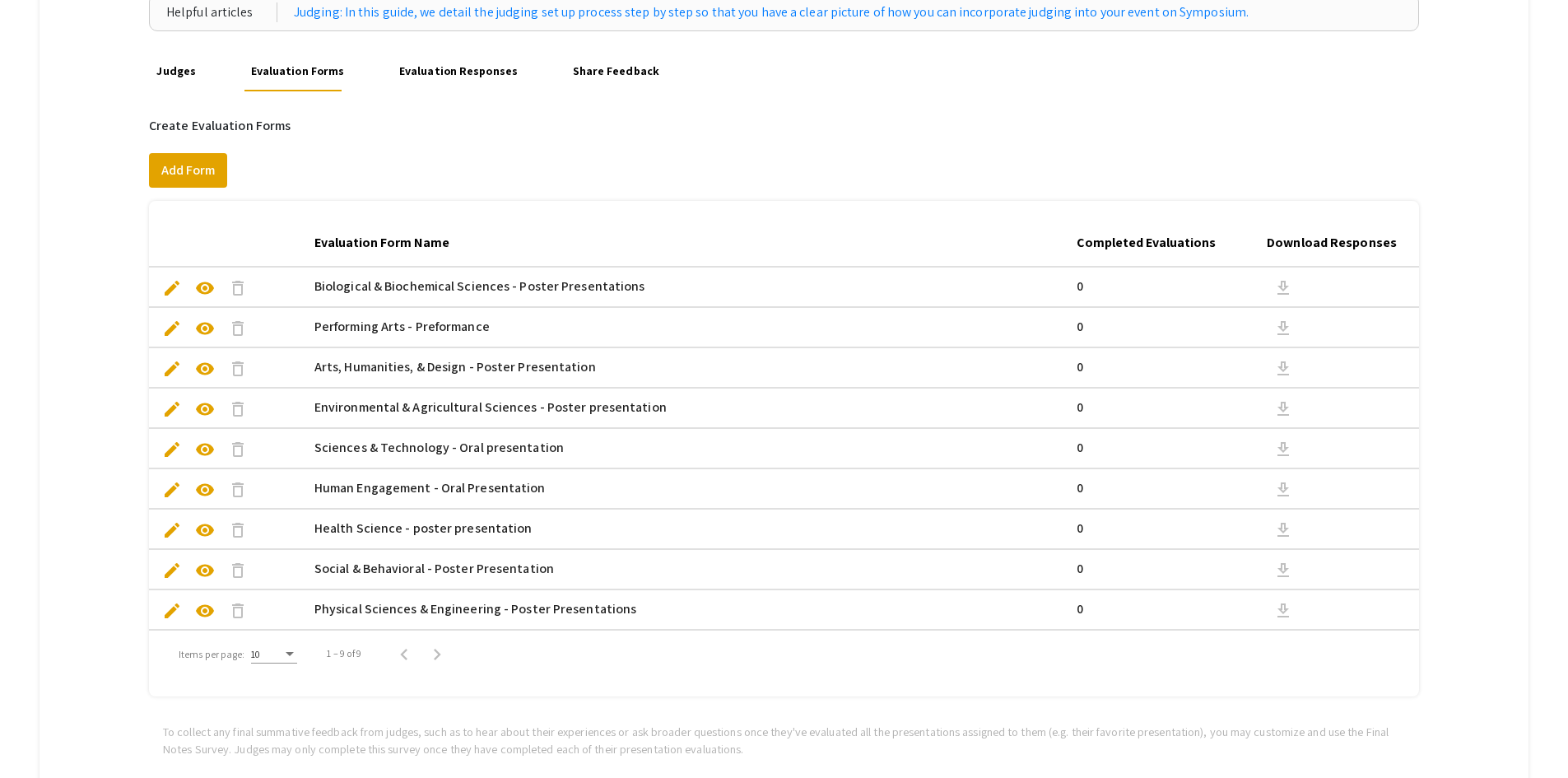
scroll to position [247, 0]
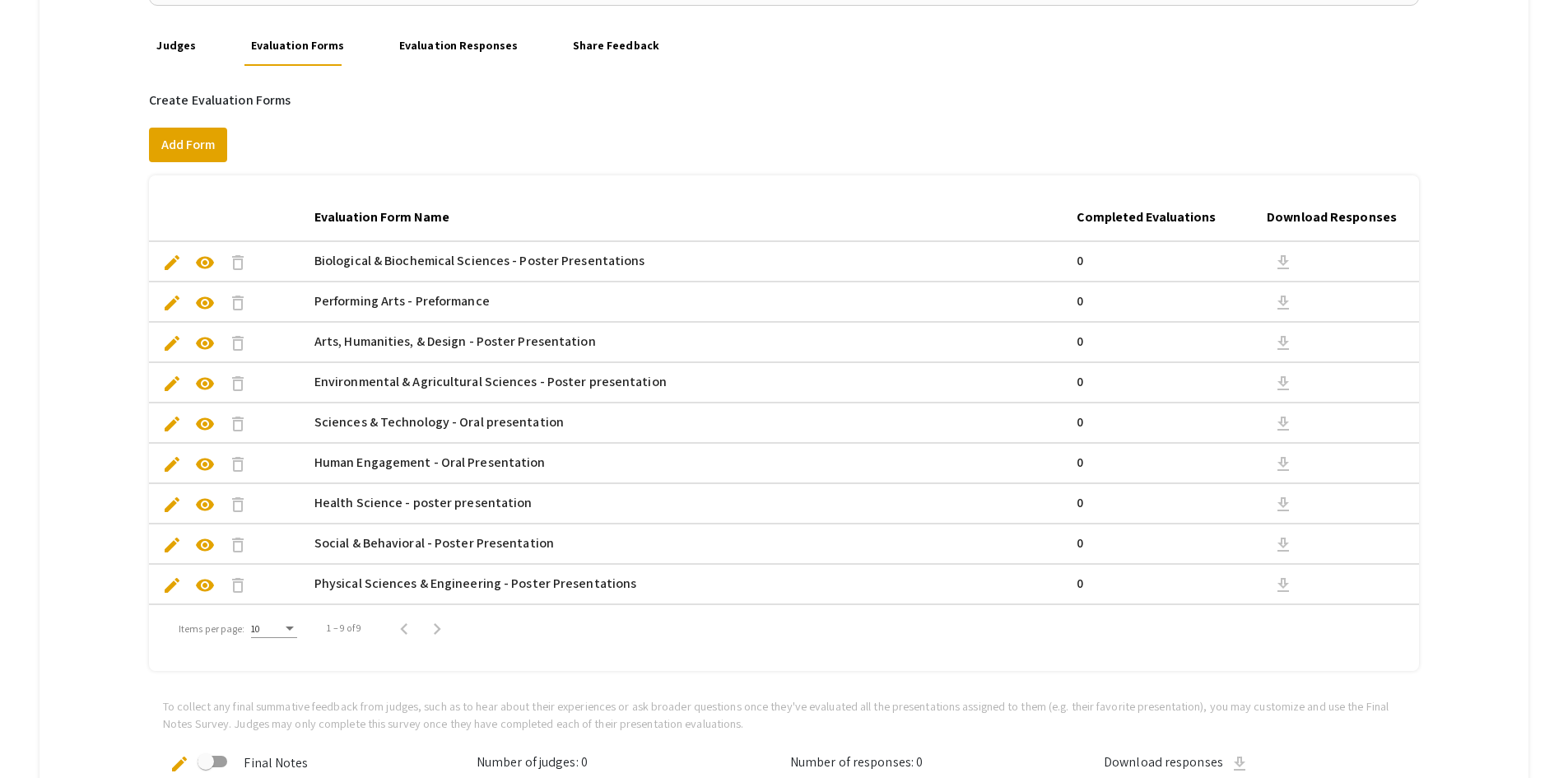
click at [207, 268] on span "visibility" at bounding box center [204, 262] width 19 height 19
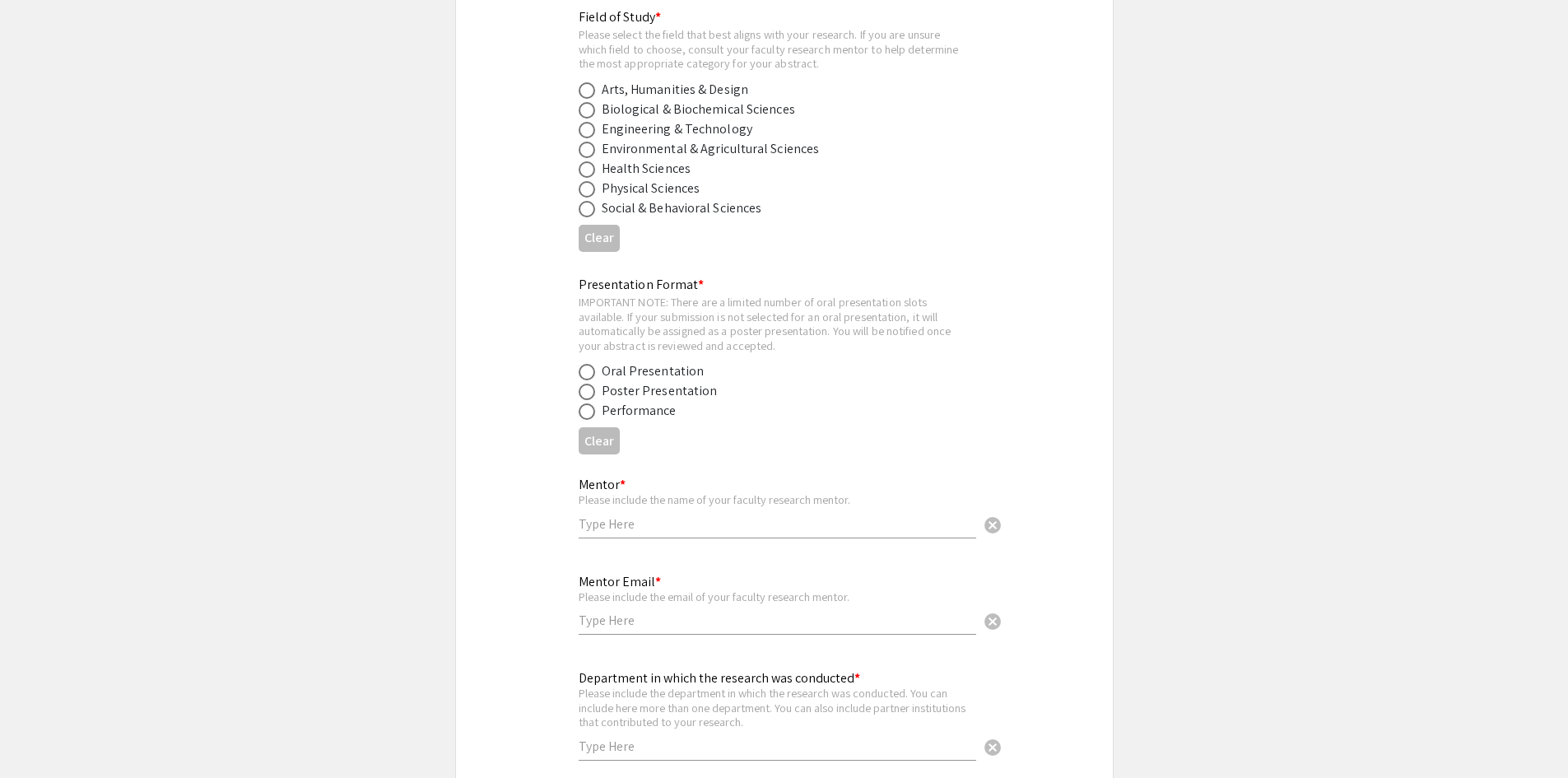
scroll to position [2141, 0]
